Goal: Task Accomplishment & Management: Use online tool/utility

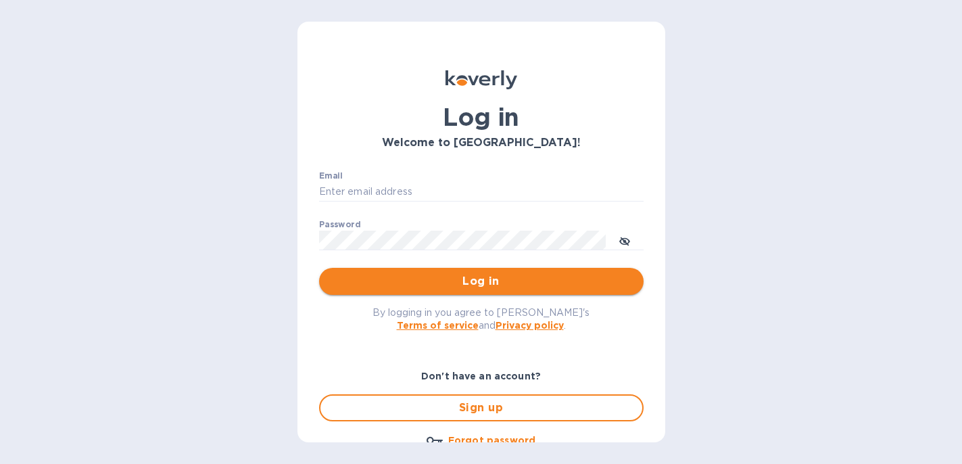
type input "[PERSON_NAME][EMAIL_ADDRESS][PERSON_NAME][DOMAIN_NAME]"
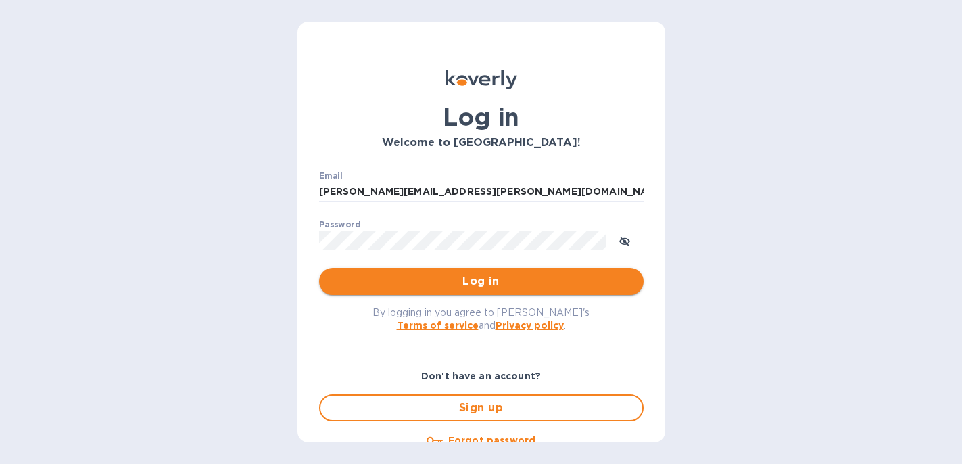
click at [448, 279] on span "Log in" at bounding box center [481, 281] width 303 height 16
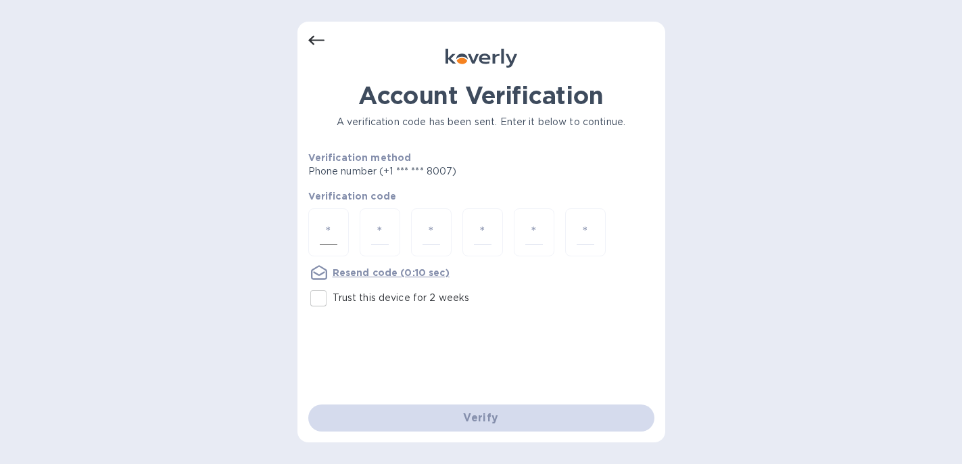
click at [331, 232] on input "number" at bounding box center [329, 232] width 18 height 25
type input "7"
type input "0"
type input "5"
type input "0"
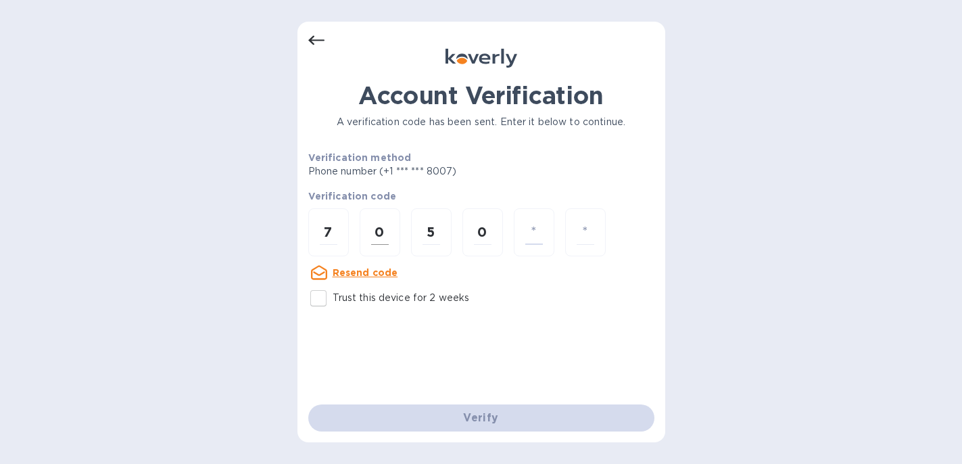
type input "9"
type input "2"
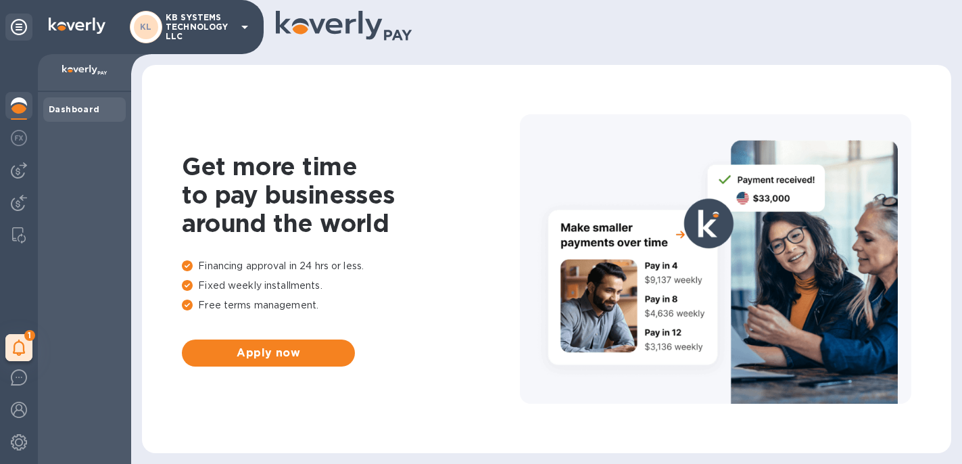
click at [54, 110] on b "Dashboard" at bounding box center [74, 109] width 51 height 10
click at [21, 352] on icon at bounding box center [19, 347] width 12 height 16
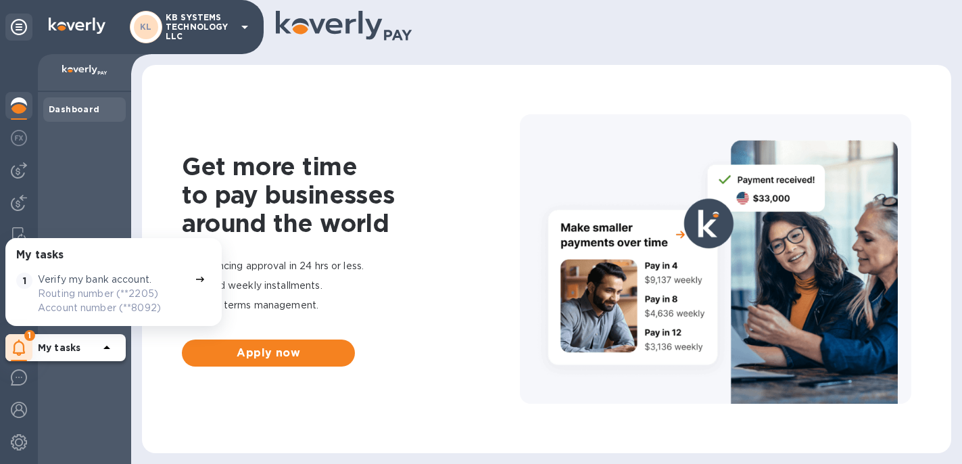
click at [97, 299] on p "Routing number (**2205) Account number (**8092)" at bounding box center [113, 301] width 151 height 28
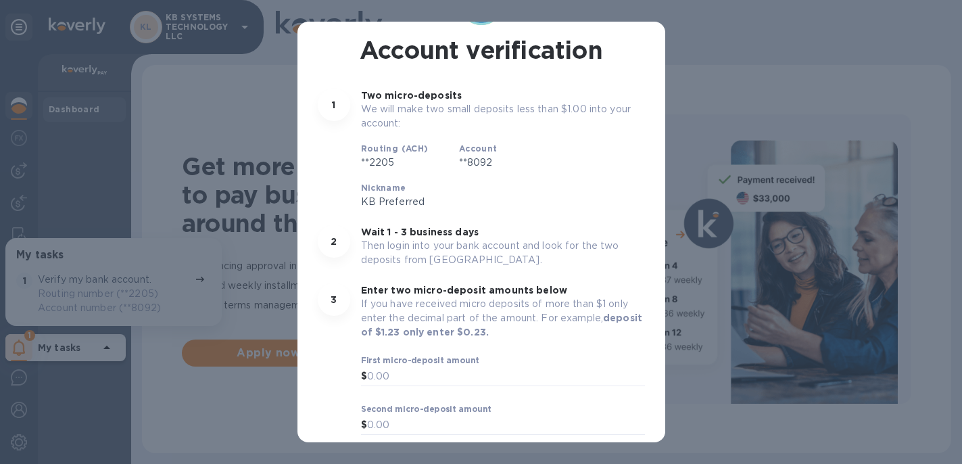
scroll to position [118, 0]
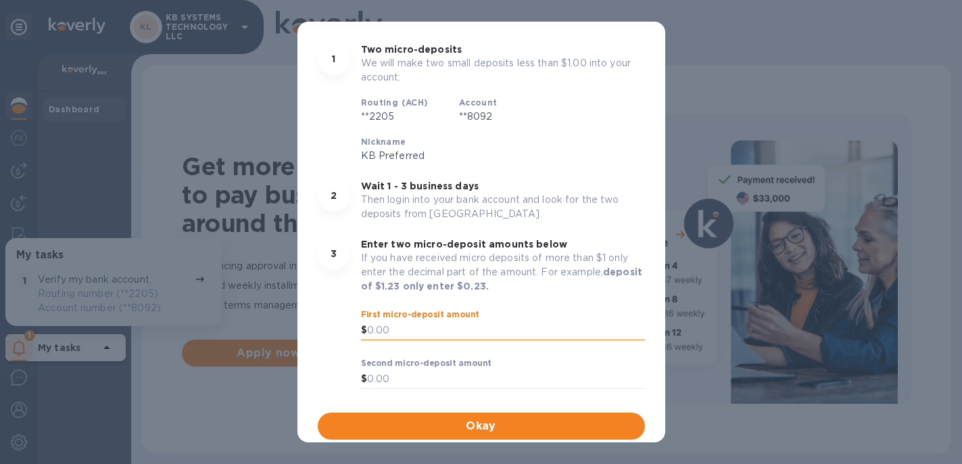
click at [425, 337] on input "text" at bounding box center [506, 331] width 278 height 20
type input "0.55"
click at [413, 377] on input "text" at bounding box center [506, 379] width 278 height 20
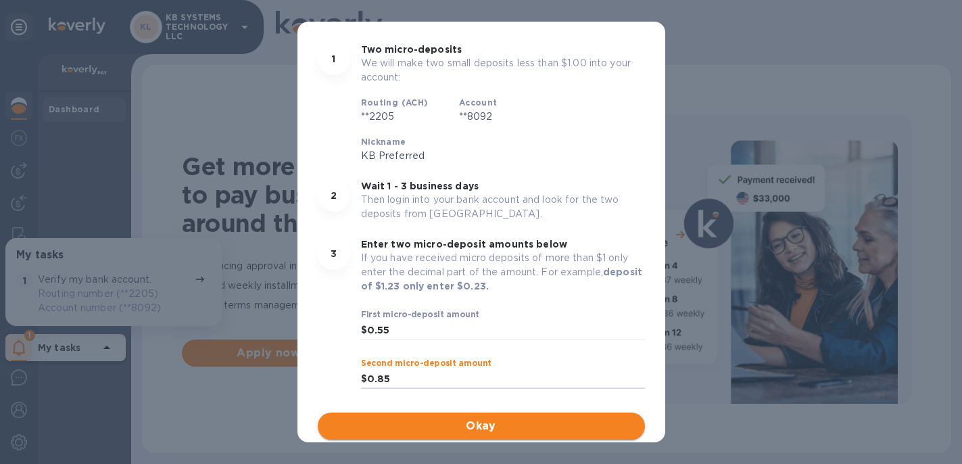
type input "0.85"
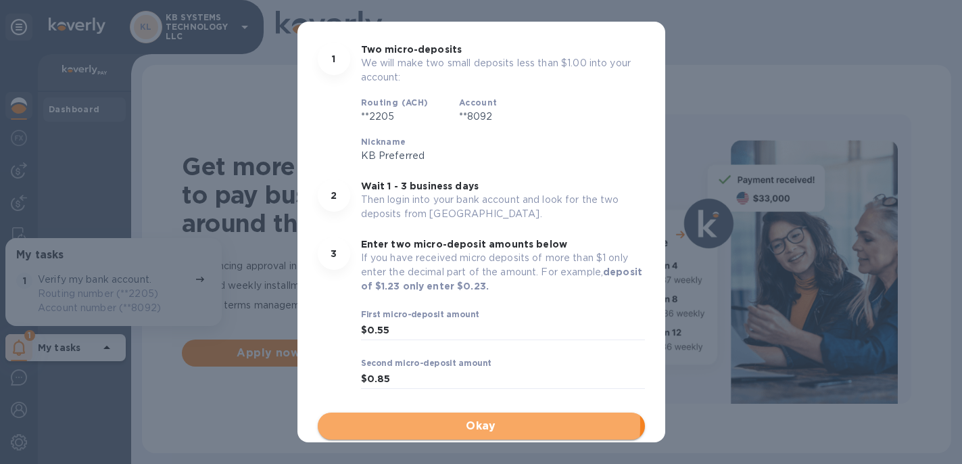
click at [456, 425] on span "Okay" at bounding box center [482, 426] width 306 height 16
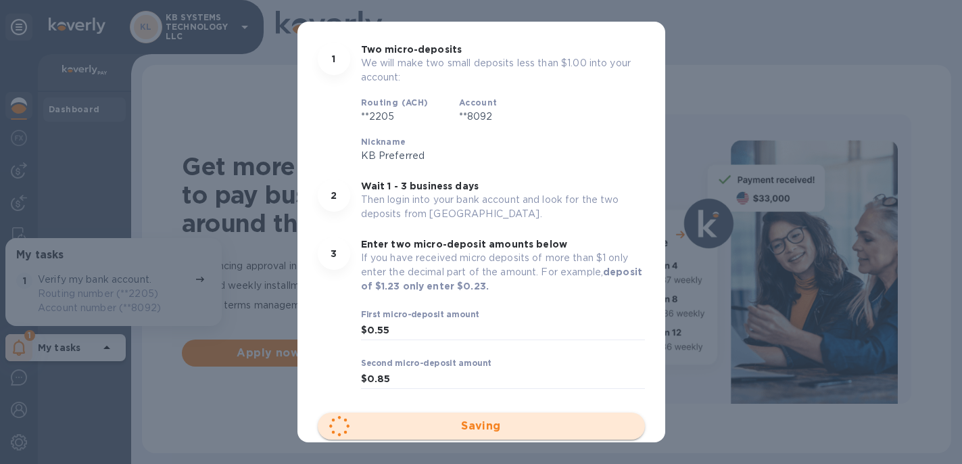
scroll to position [0, 0]
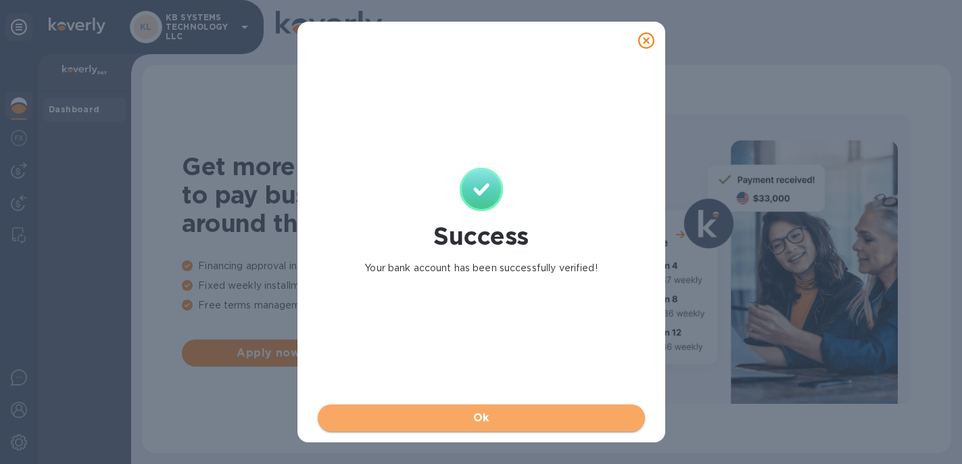
click at [460, 417] on span "Ok" at bounding box center [482, 418] width 306 height 16
